Goal: Task Accomplishment & Management: Manage account settings

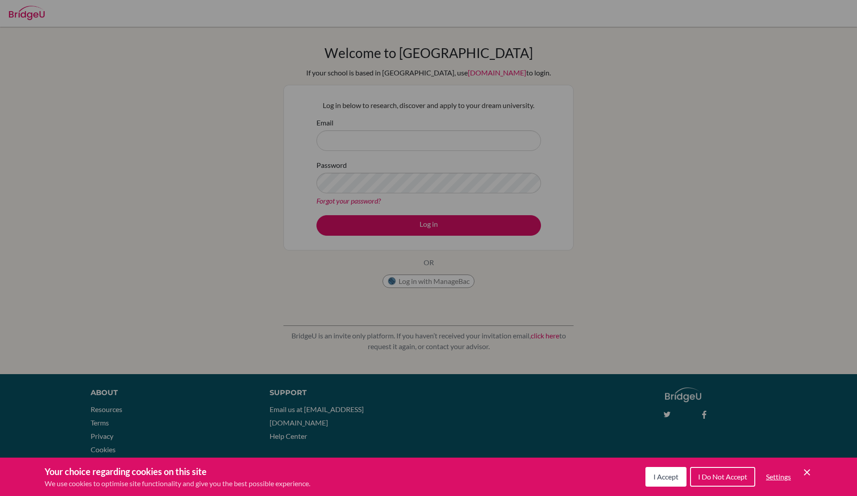
click at [660, 475] on span "I Accept" at bounding box center [666, 476] width 25 height 8
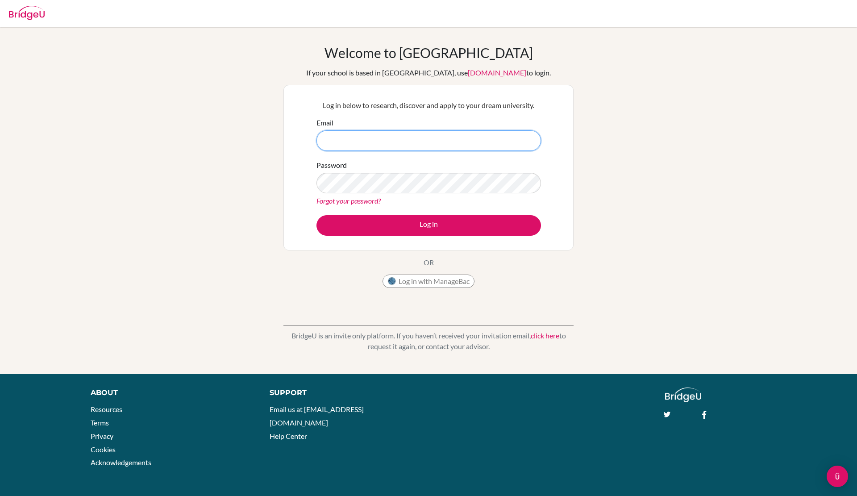
click at [355, 141] on input "Email" at bounding box center [429, 140] width 225 height 21
click at [358, 151] on form "Email Password Forgot your password? Log in" at bounding box center [429, 176] width 225 height 118
click at [402, 279] on button "Log in with ManageBac" at bounding box center [429, 281] width 92 height 13
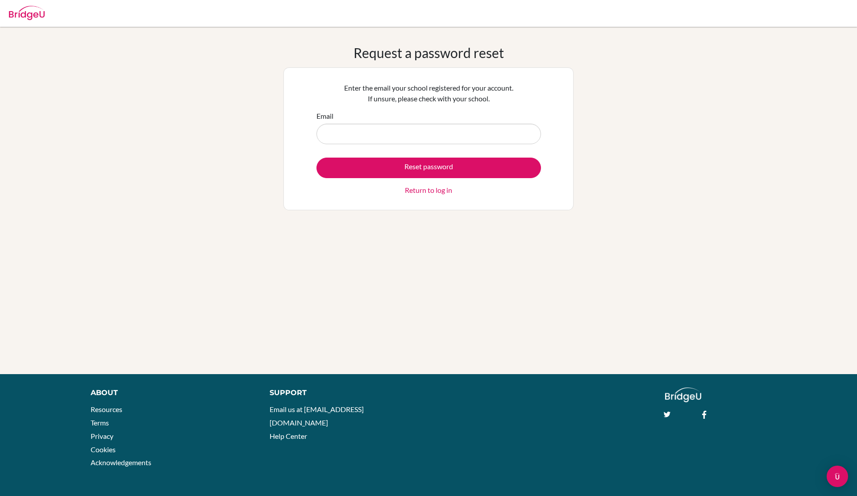
click at [374, 140] on input "Email" at bounding box center [429, 134] width 225 height 21
click at [395, 138] on input "36838@greenwood.ae" at bounding box center [429, 134] width 225 height 21
click at [367, 125] on input "36838@greenwood.ae" at bounding box center [429, 134] width 225 height 21
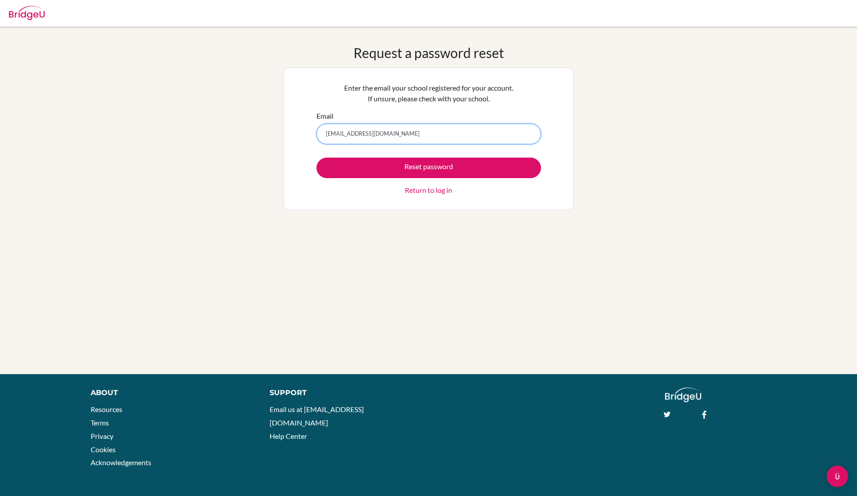
click at [367, 125] on input "36838@greenwood.ae" at bounding box center [429, 134] width 225 height 21
click at [372, 127] on input "36838@greenwood.ae" at bounding box center [429, 134] width 225 height 21
paste input "sch."
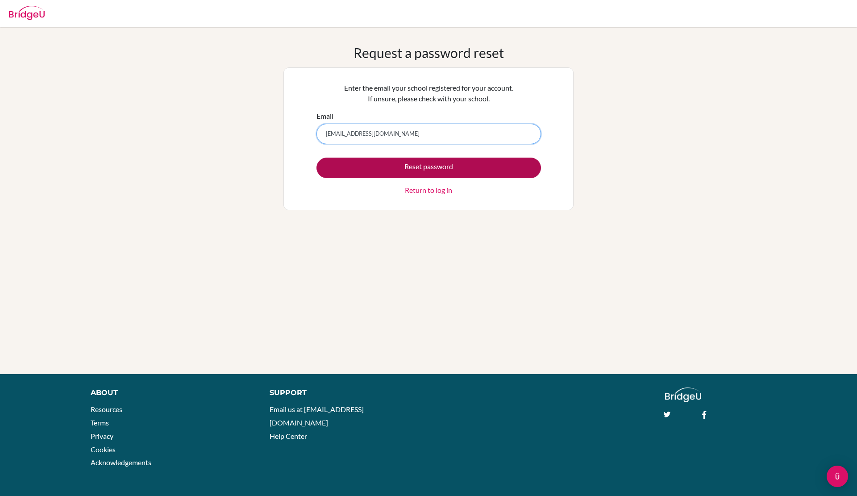
type input "36838@greenwood.sch.ae"
click at [374, 164] on button "Reset password" at bounding box center [429, 168] width 225 height 21
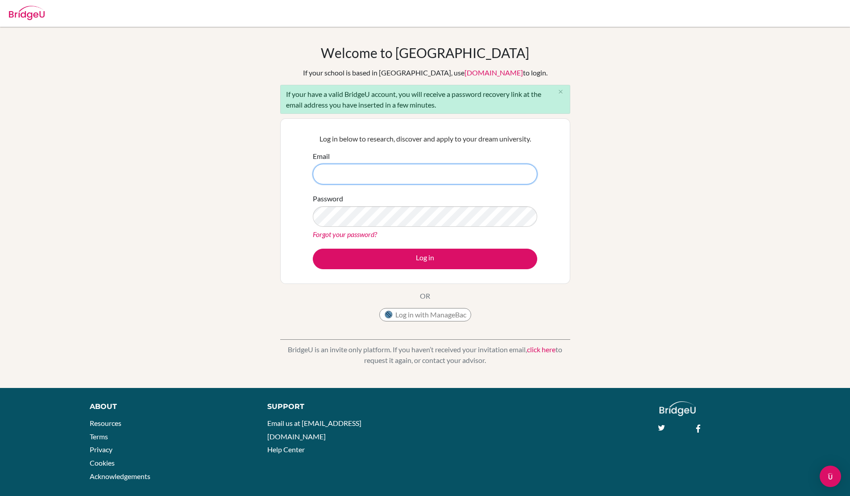
paste input "[EMAIL_ADDRESS][DOMAIN_NAME]"
type input "[EMAIL_ADDRESS][DOMAIN_NAME]"
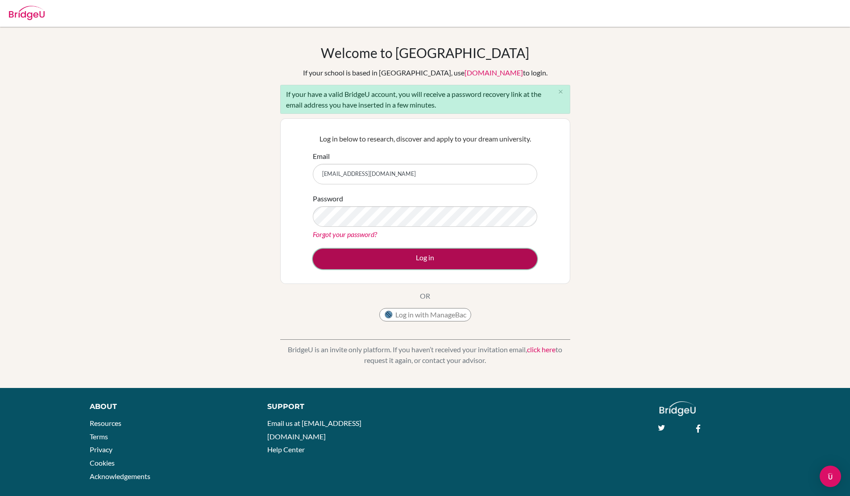
click at [406, 264] on button "Log in" at bounding box center [425, 259] width 225 height 21
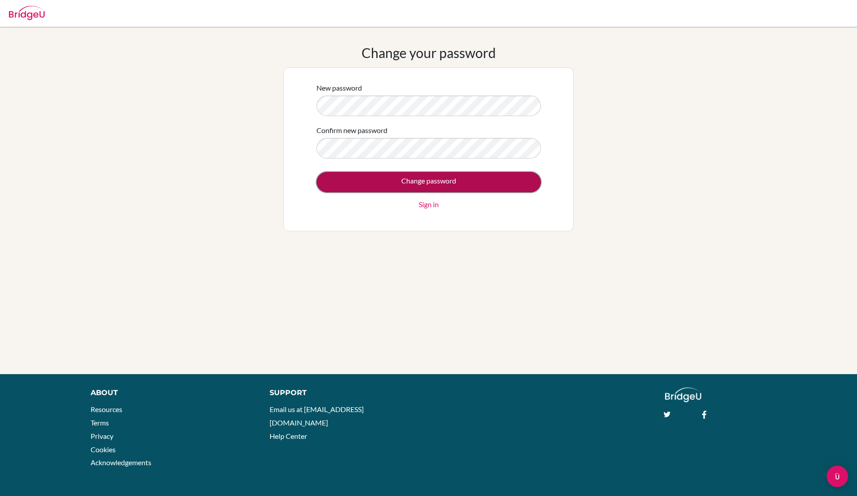
click at [478, 176] on input "Change password" at bounding box center [429, 182] width 225 height 21
